Goal: Transaction & Acquisition: Download file/media

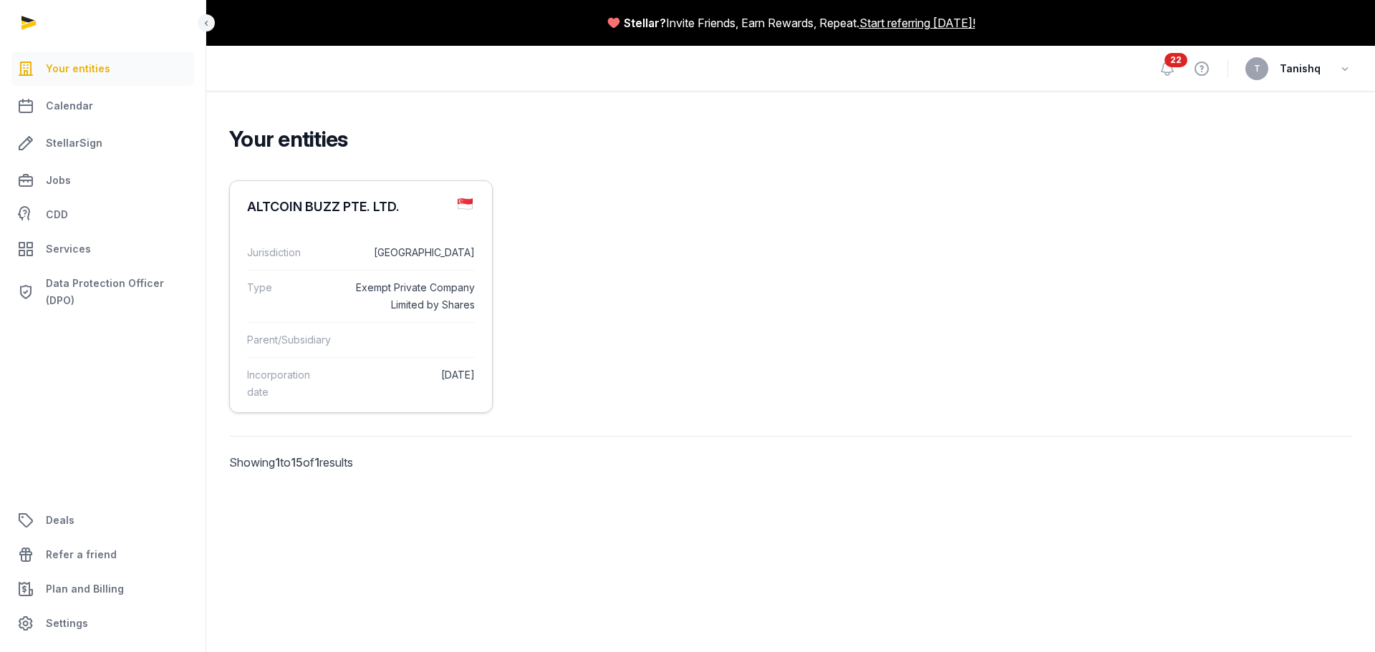
click at [438, 251] on dd "[GEOGRAPHIC_DATA]" at bounding box center [410, 252] width 130 height 17
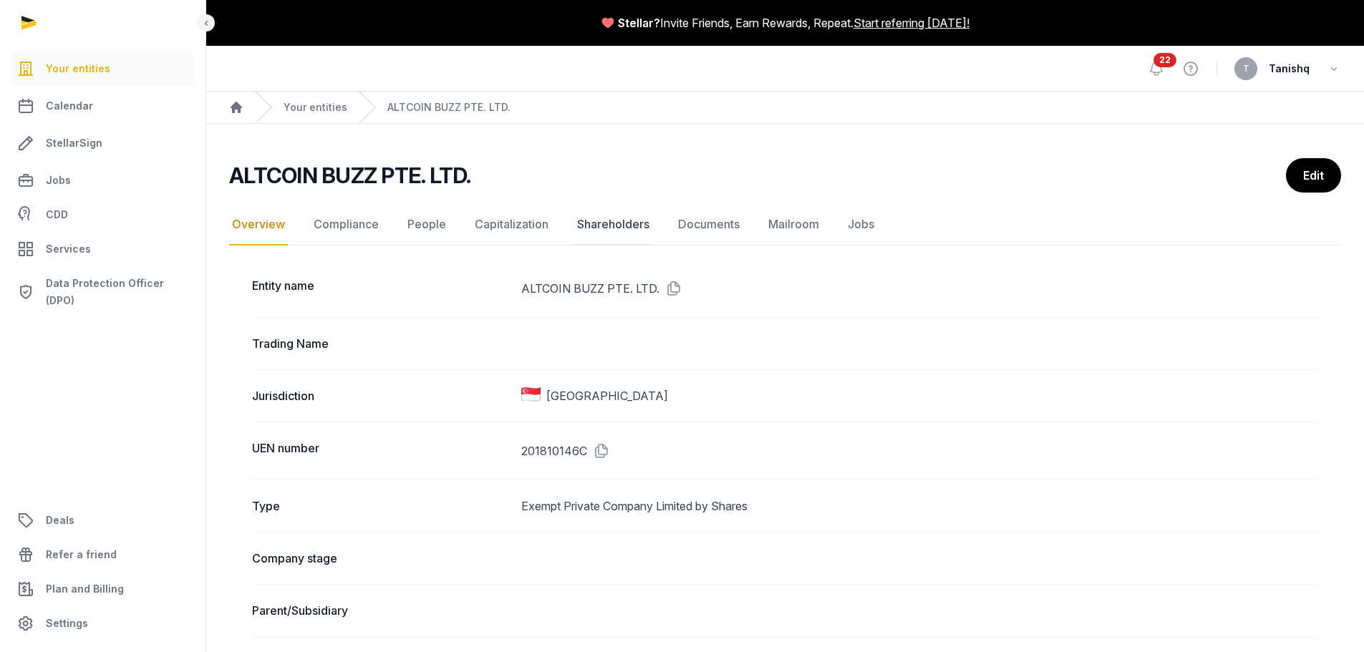
click at [620, 223] on link "Shareholders" at bounding box center [613, 225] width 78 height 42
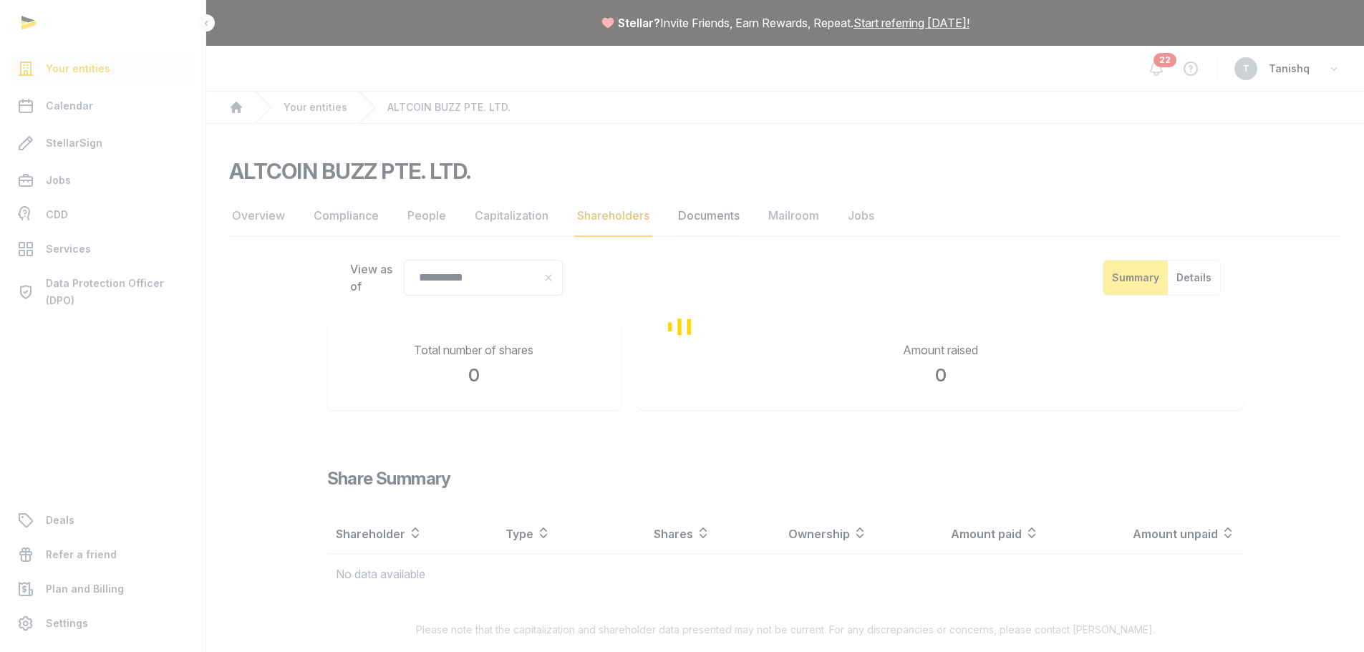
click at [698, 221] on div "**********" at bounding box center [682, 333] width 1364 height 666
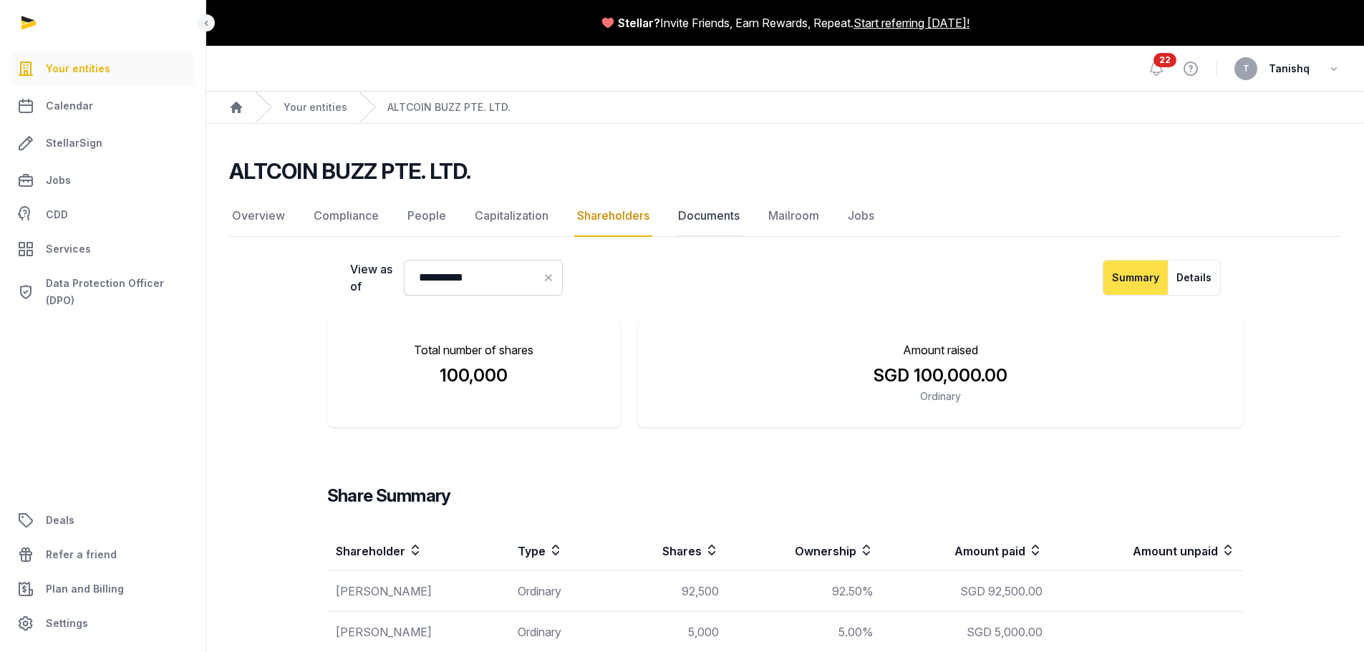
click at [698, 221] on link "Documents" at bounding box center [708, 217] width 67 height 42
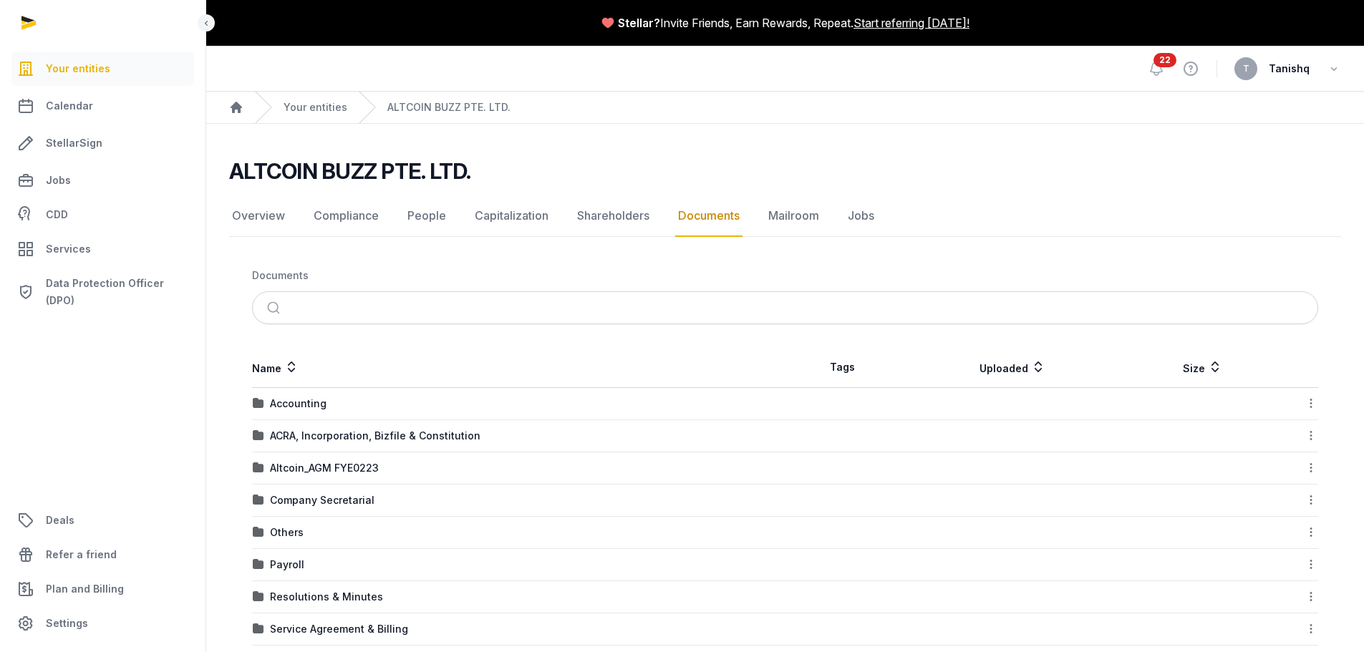
scroll to position [118, 0]
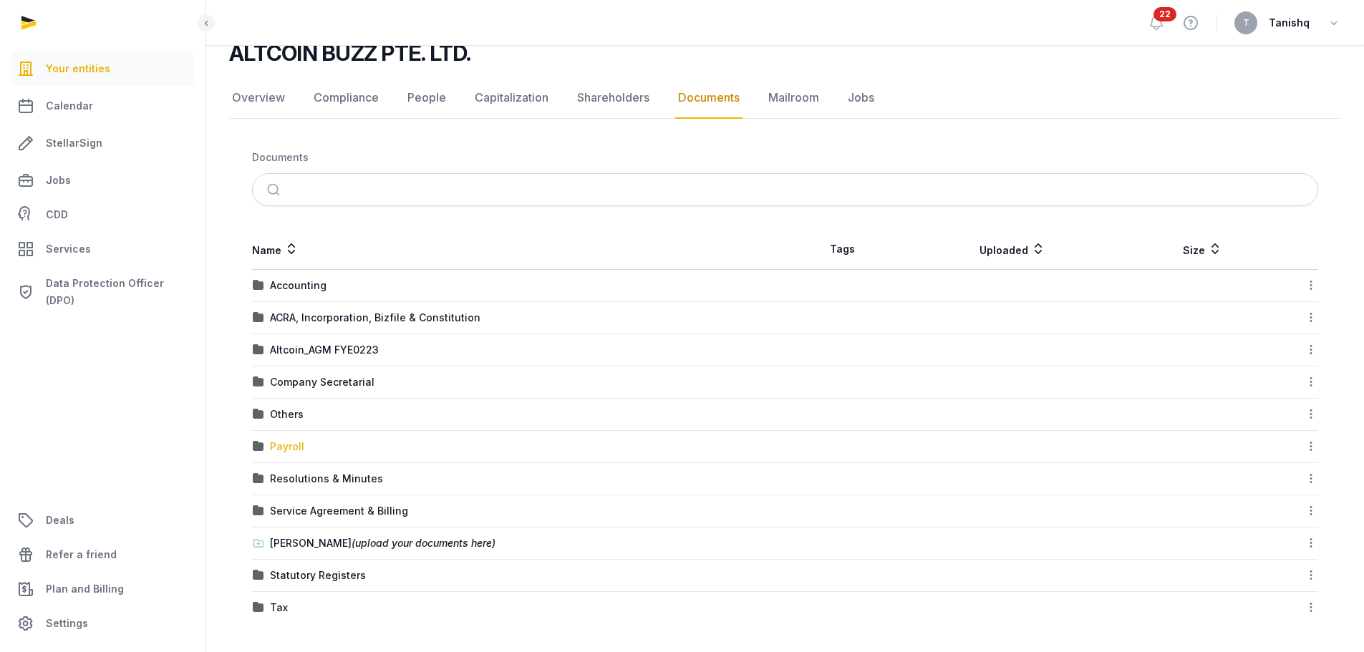
click at [279, 450] on div "Payroll" at bounding box center [287, 447] width 34 height 14
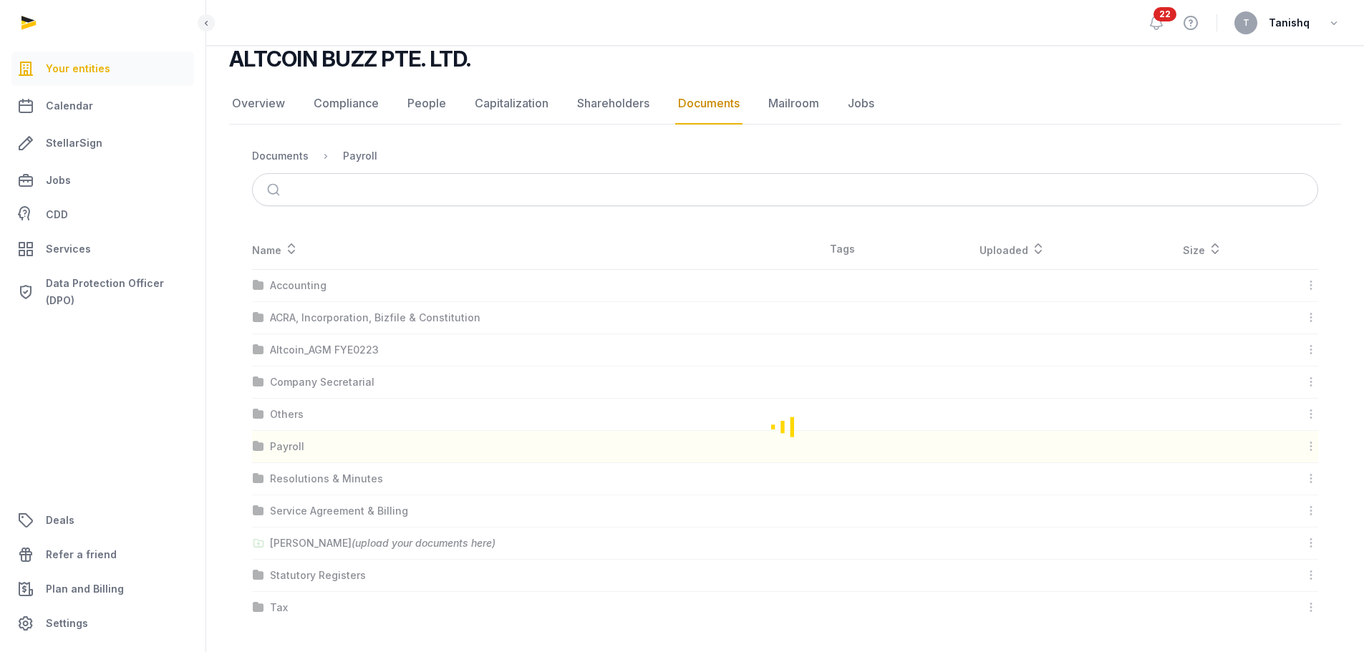
scroll to position [0, 0]
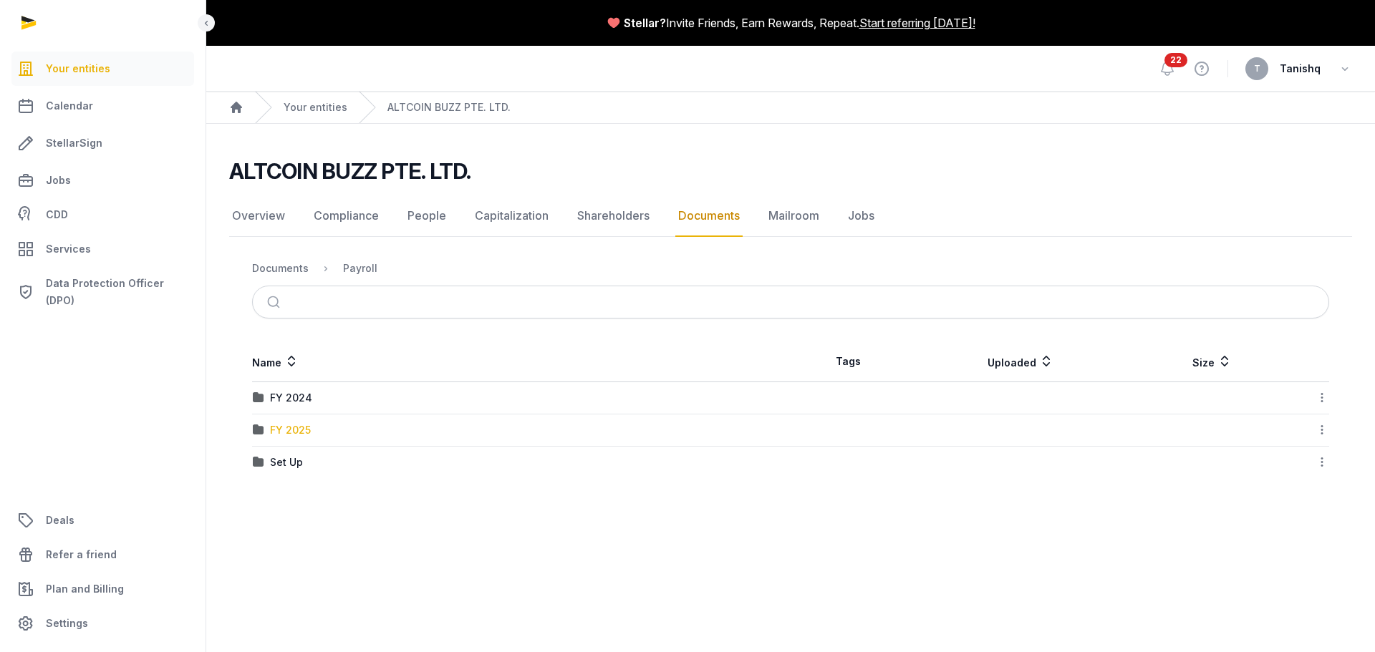
click at [298, 428] on div "FY 2025" at bounding box center [290, 430] width 41 height 14
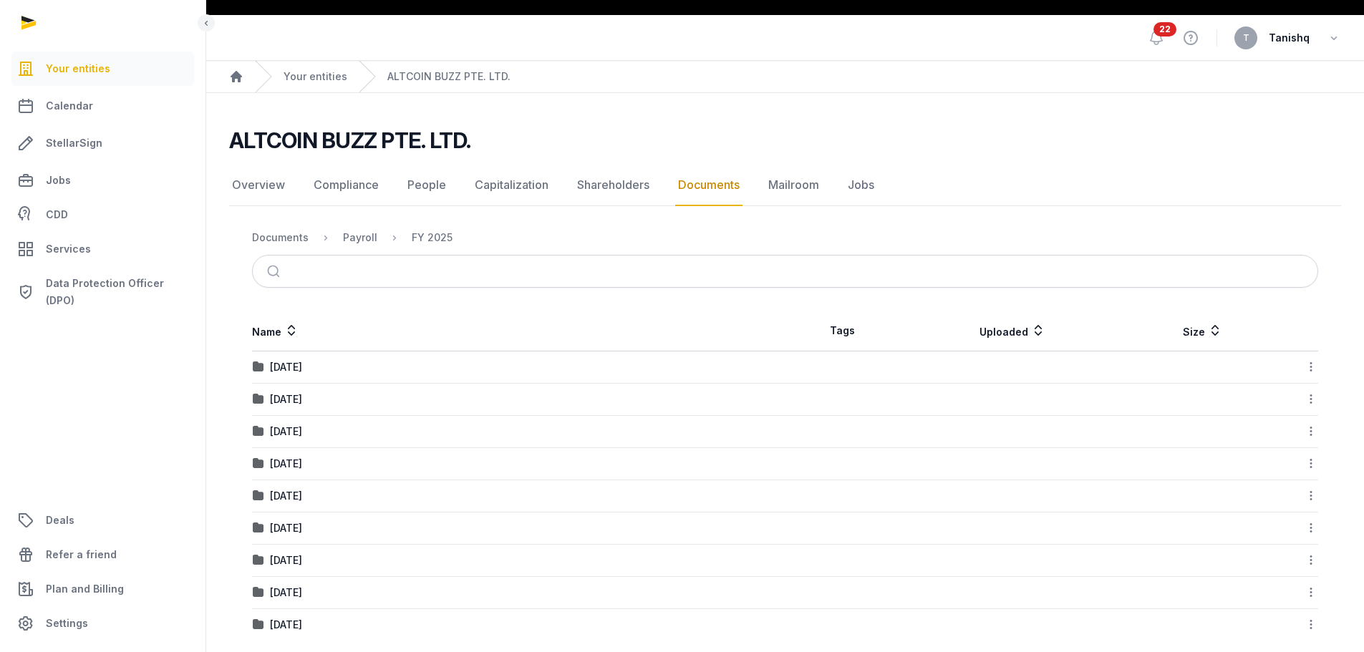
scroll to position [48, 0]
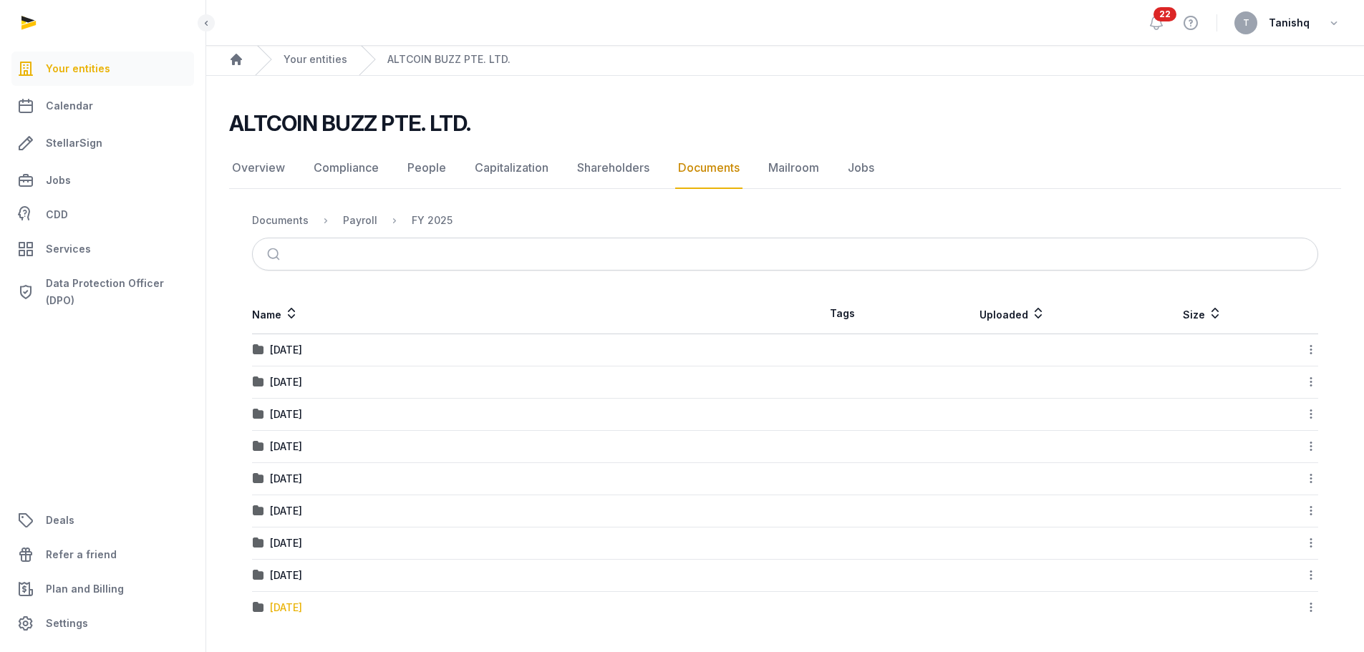
click at [302, 609] on div "[DATE]" at bounding box center [286, 608] width 32 height 14
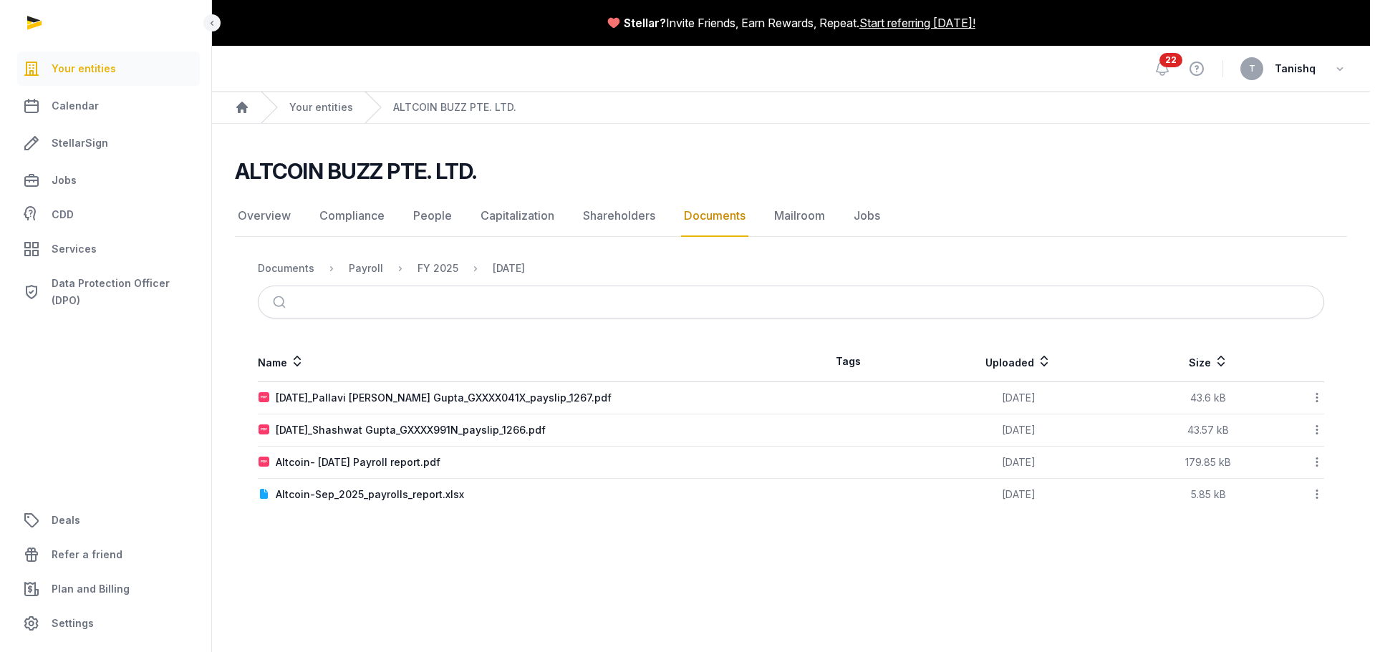
scroll to position [0, 0]
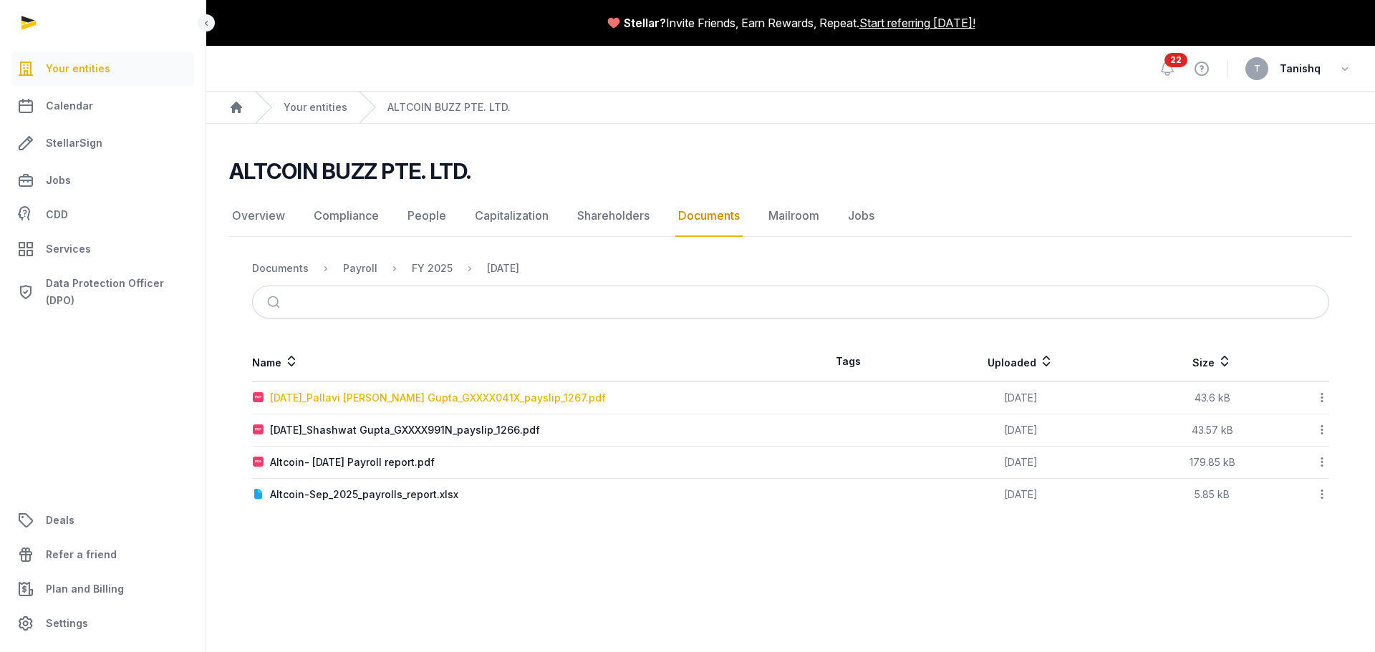
click at [438, 392] on div "[DATE]_Pallavi [PERSON_NAME] Gupta_GXXXX041X_payslip_1267.pdf" at bounding box center [438, 398] width 336 height 14
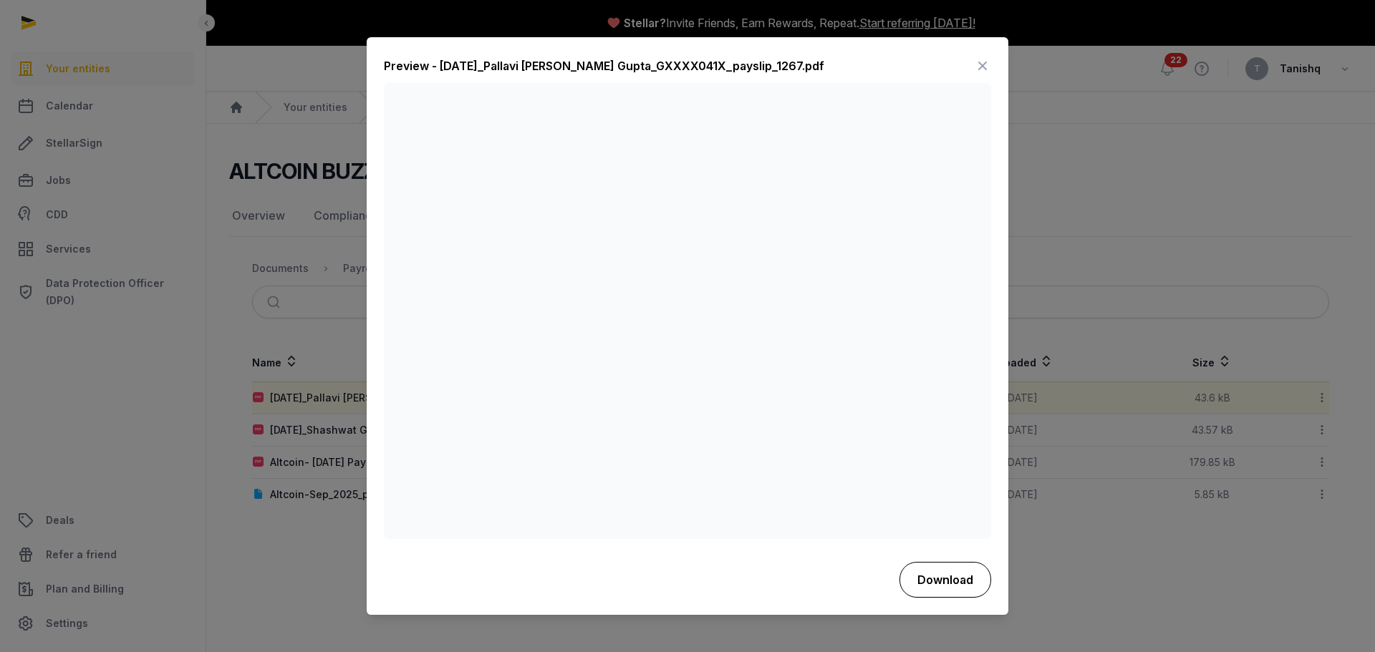
click at [945, 581] on button "Download" at bounding box center [945, 580] width 92 height 36
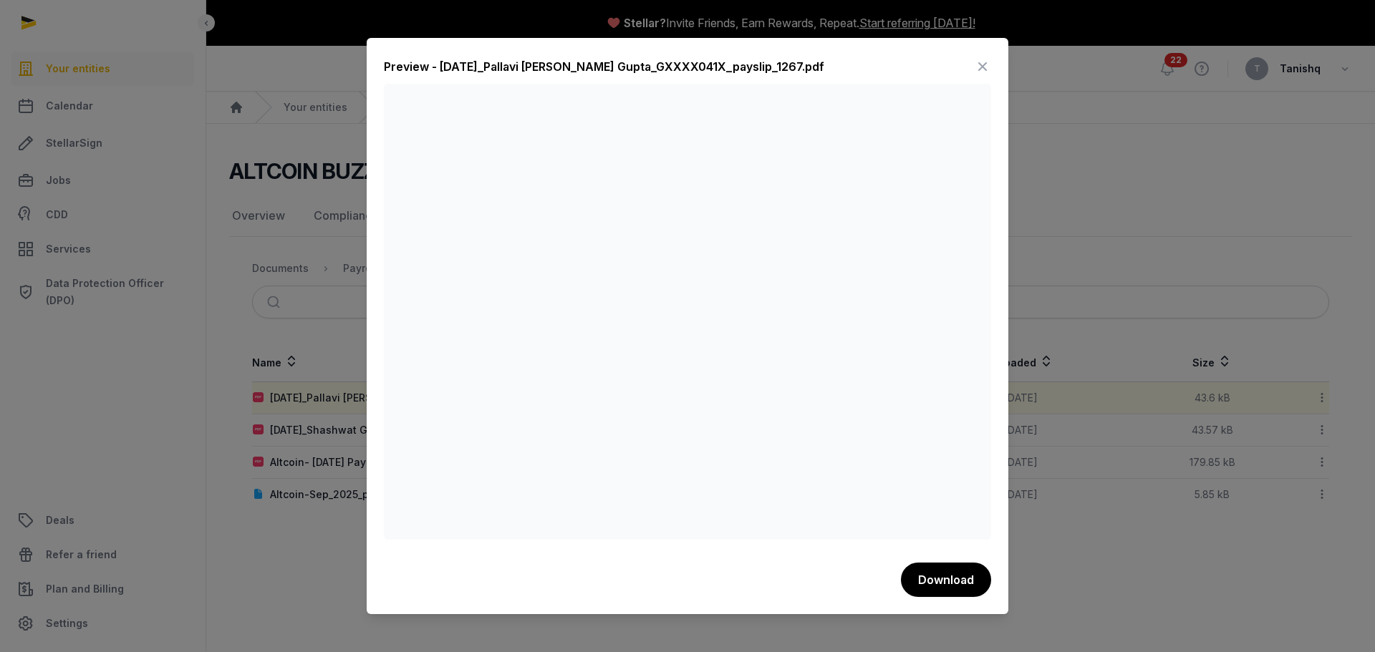
click at [1055, 259] on div at bounding box center [687, 326] width 1375 height 652
click at [294, 349] on div at bounding box center [687, 326] width 1375 height 652
click at [983, 66] on icon at bounding box center [982, 66] width 17 height 23
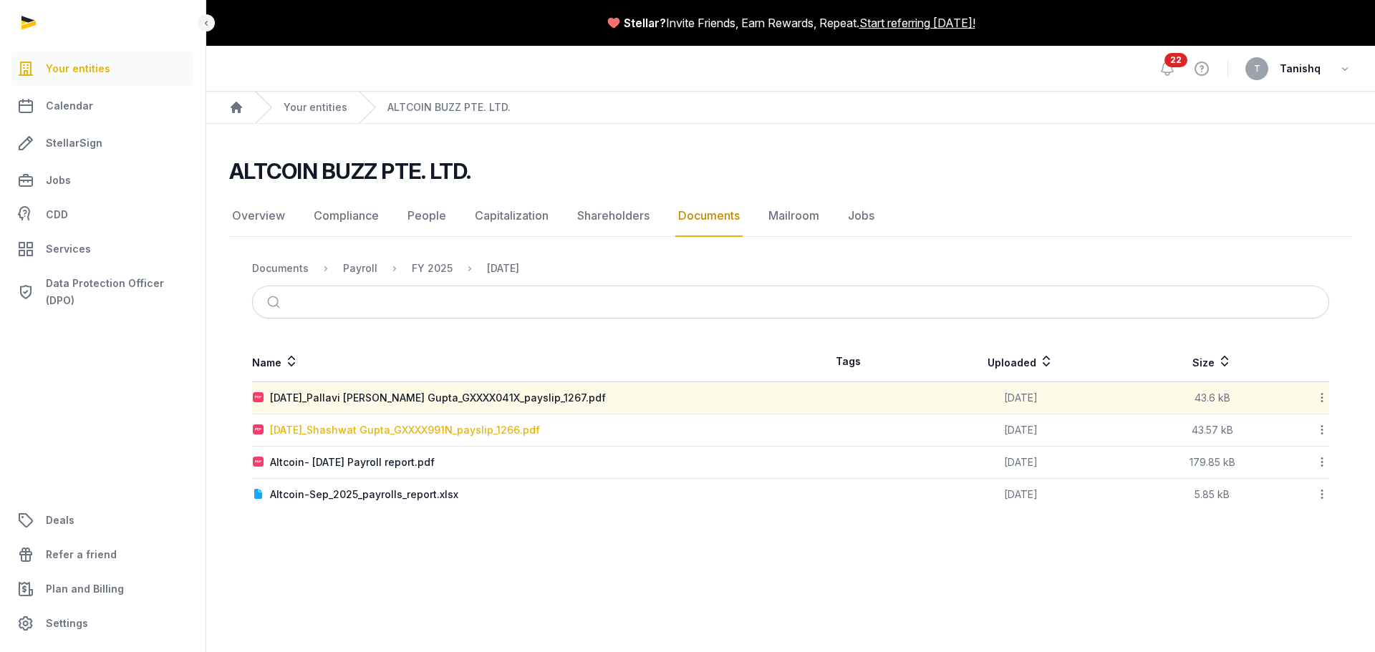
click at [385, 430] on div "[DATE]_Shashwat Gupta_GXXXX991N_payslip_1266.pdf" at bounding box center [405, 430] width 270 height 14
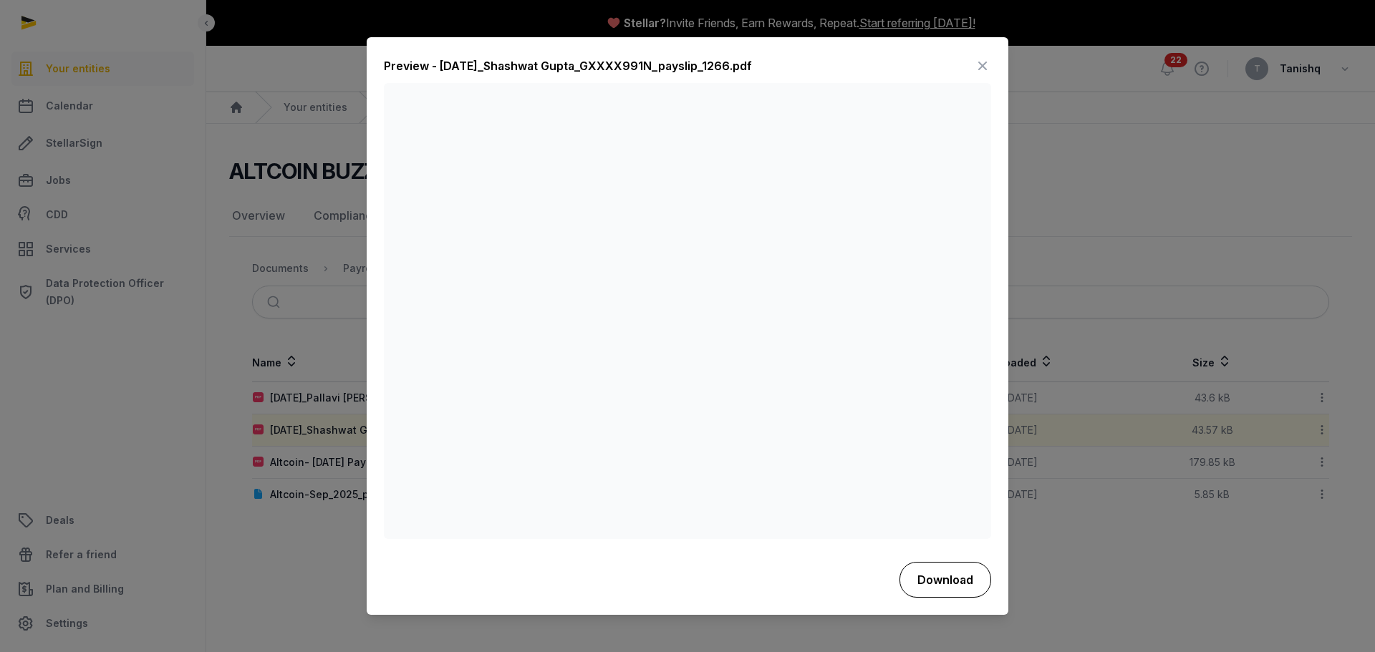
click at [947, 578] on button "Download" at bounding box center [945, 580] width 92 height 36
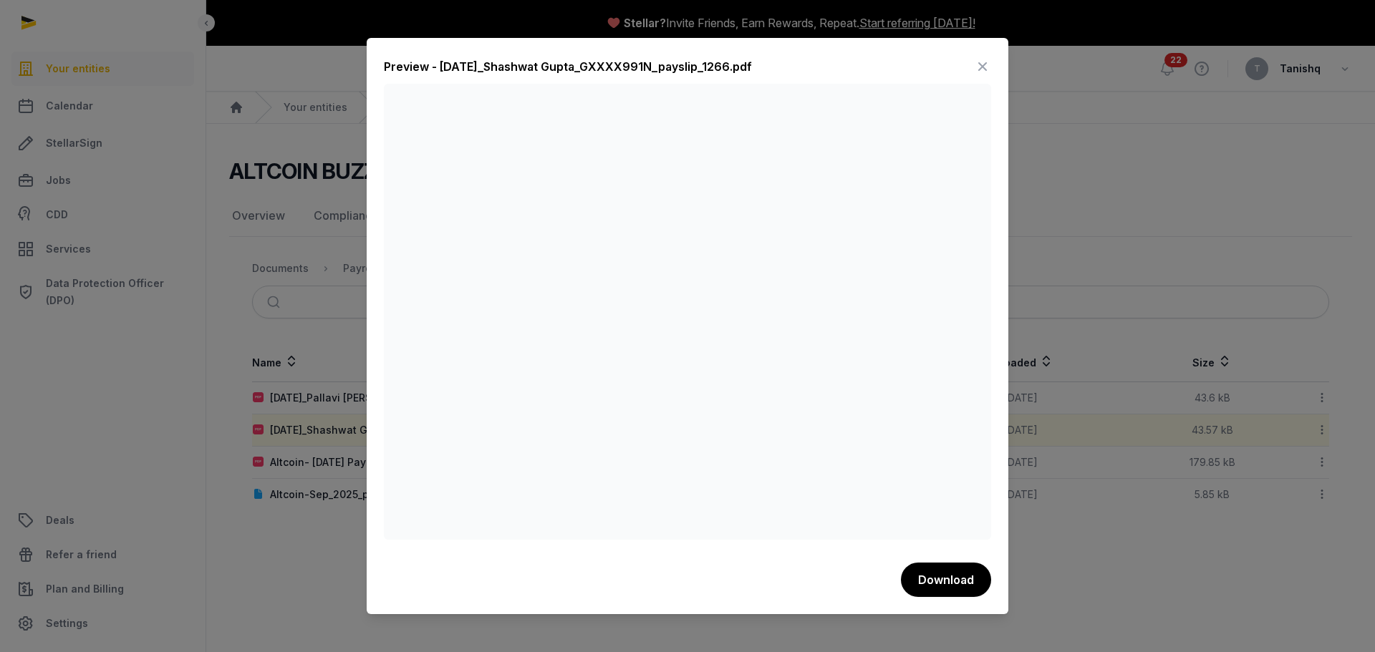
click at [983, 65] on icon at bounding box center [982, 66] width 17 height 23
